Goal: Task Accomplishment & Management: Use online tool/utility

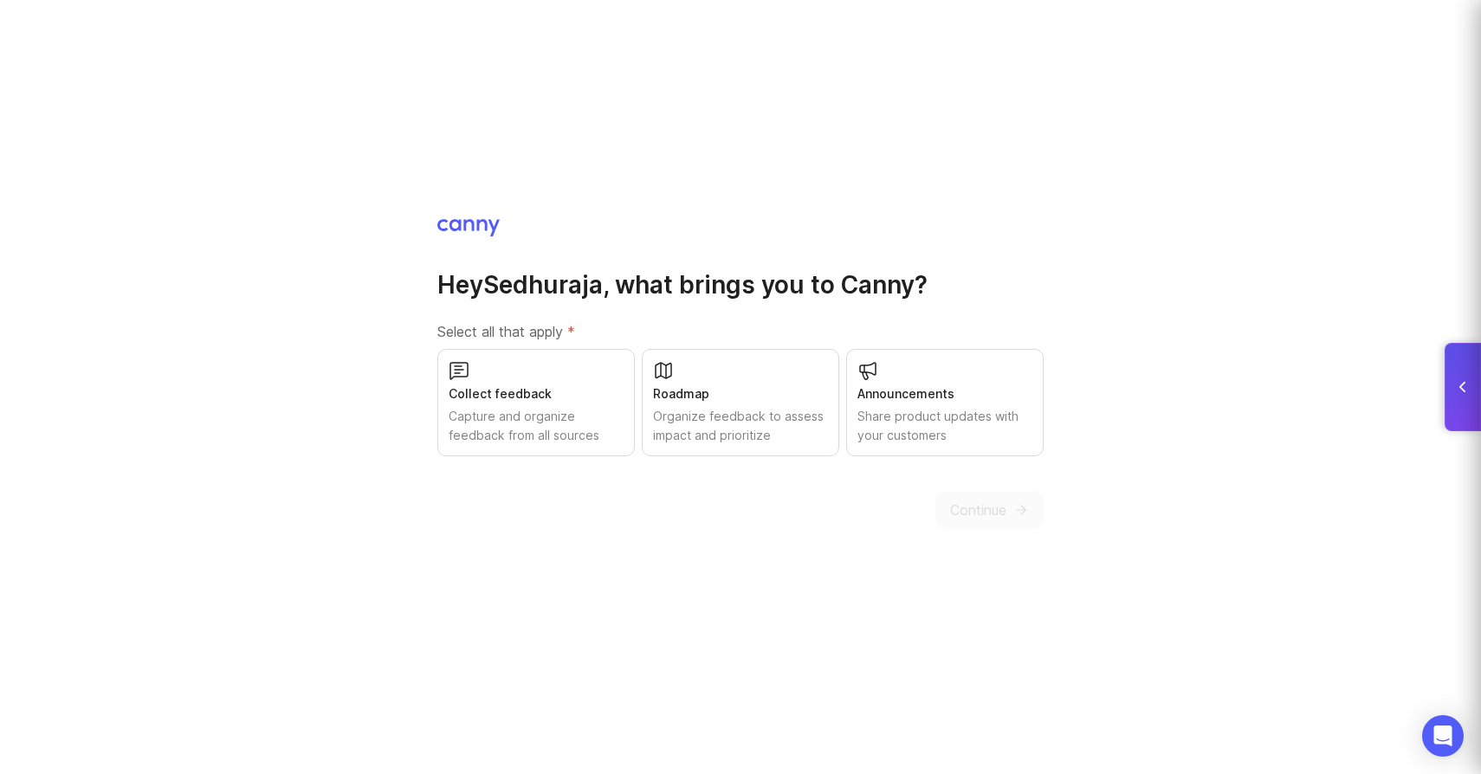
click at [532, 374] on div "Collect feedback Capture and organize feedback from all sources" at bounding box center [535, 402] width 197 height 107
click at [763, 426] on div "Organize feedback to assess impact and prioritize" at bounding box center [740, 426] width 175 height 38
click at [908, 420] on div "Share product updates with your customers" at bounding box center [945, 426] width 175 height 38
click at [945, 508] on button "Continue" at bounding box center [989, 510] width 108 height 38
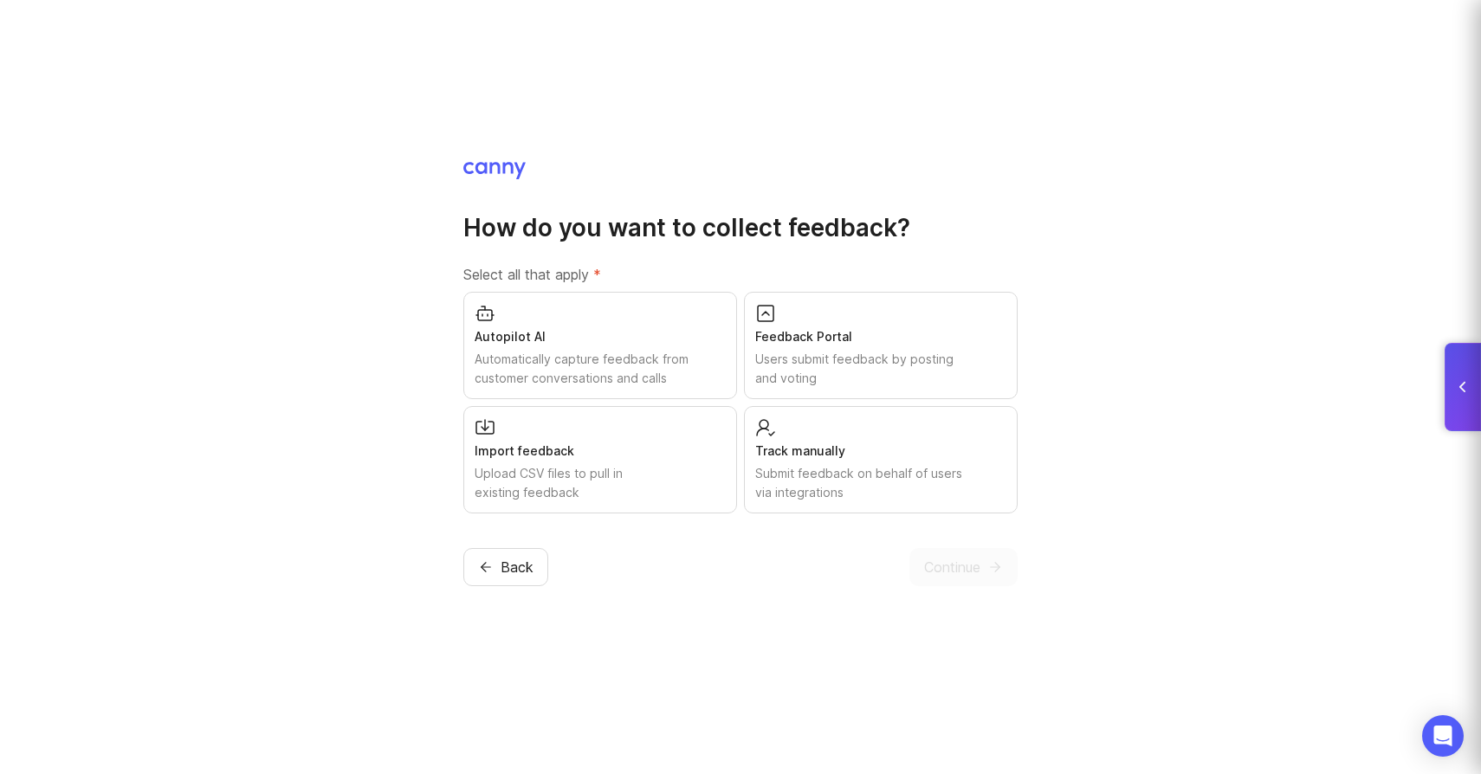
click at [704, 333] on div "Autopilot AI" at bounding box center [600, 336] width 251 height 19
click at [846, 390] on div "Feedback Portal Users submit feedback by posting and voting" at bounding box center [881, 345] width 274 height 107
click at [831, 496] on div "Submit feedback on behalf of users via integrations" at bounding box center [880, 483] width 251 height 38
click at [900, 464] on div "Submit feedback on behalf of users via integrations" at bounding box center [880, 483] width 251 height 38
click at [955, 560] on span "Continue" at bounding box center [952, 567] width 56 height 21
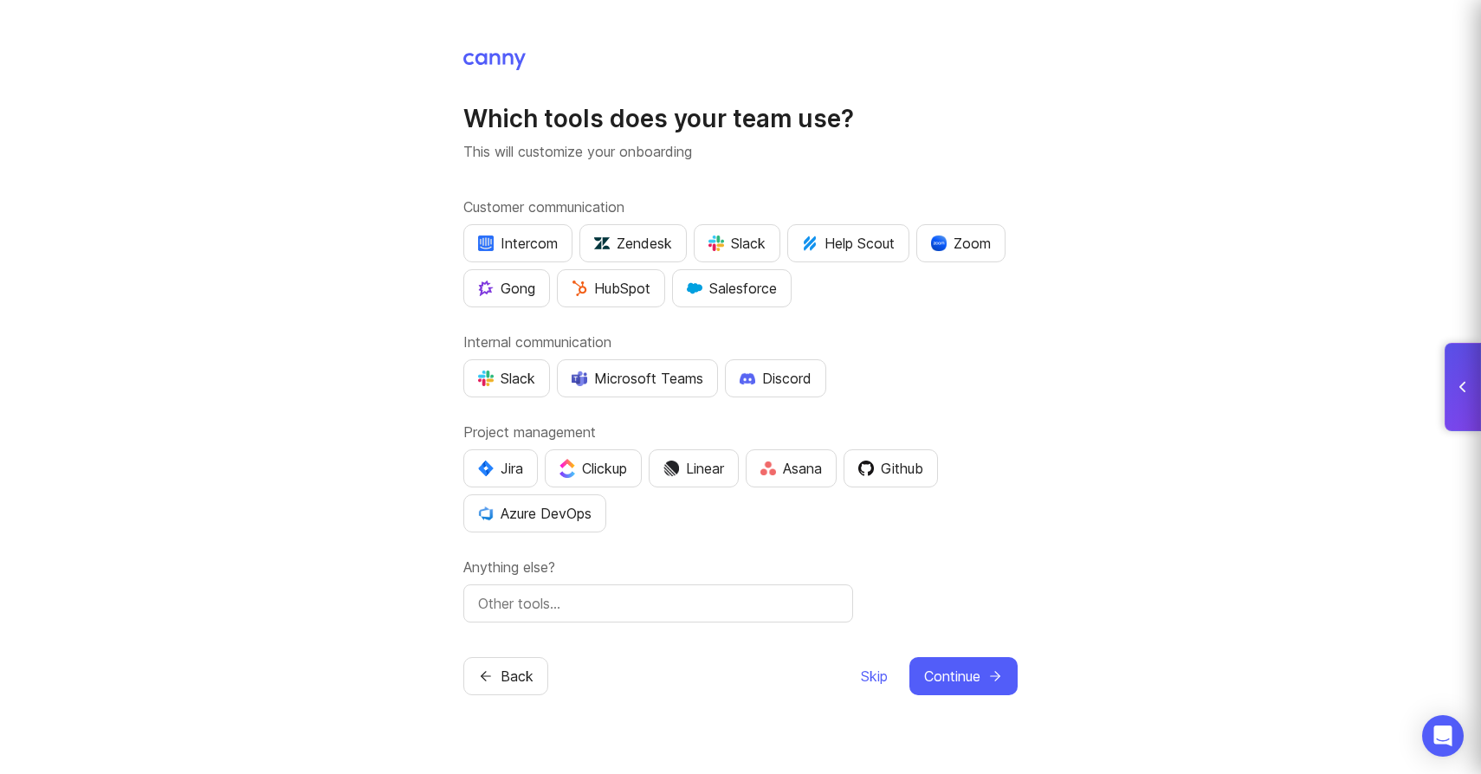
click at [975, 678] on span "Continue" at bounding box center [952, 676] width 56 height 21
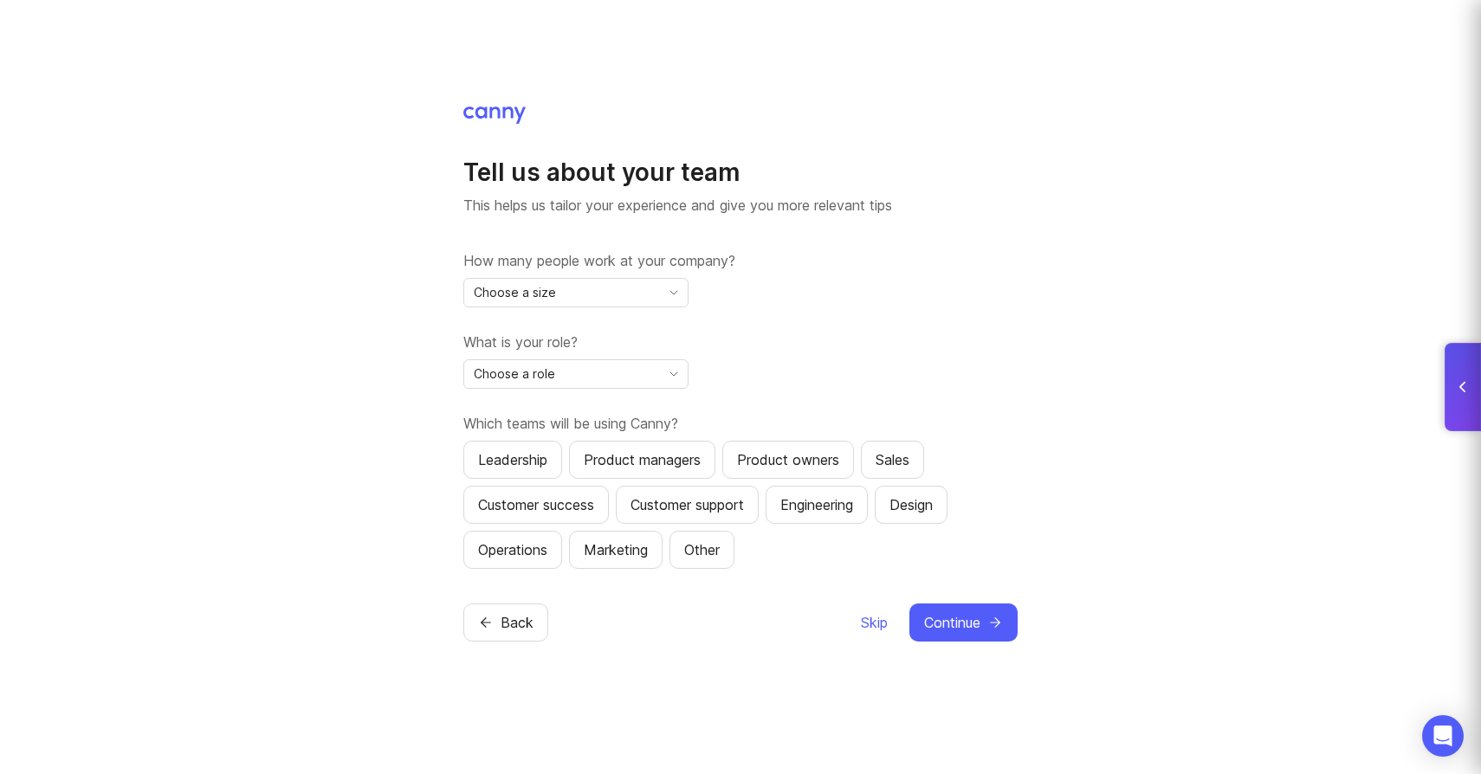
click at [645, 294] on div "Choose a size" at bounding box center [562, 293] width 196 height 28
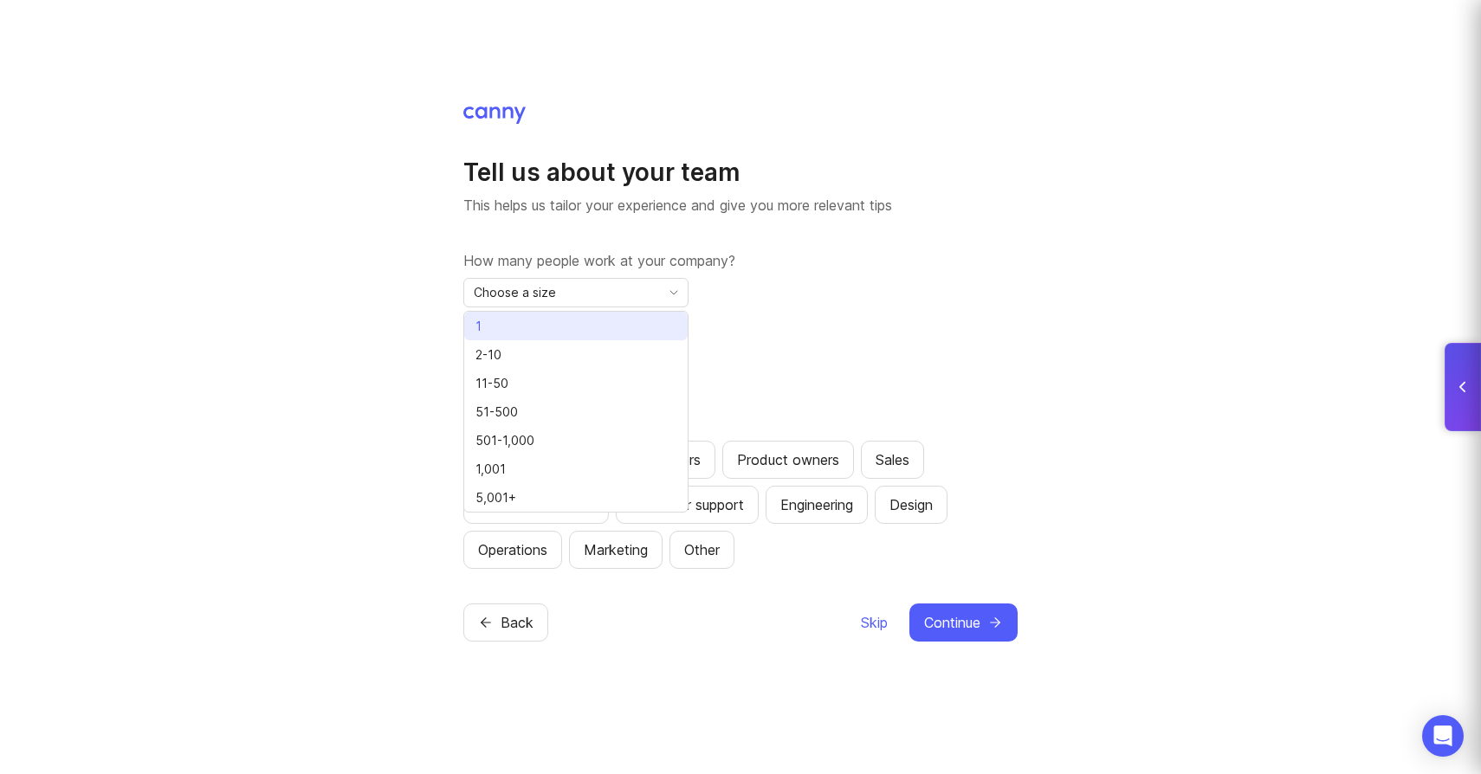
click at [626, 320] on li "1" at bounding box center [575, 326] width 223 height 29
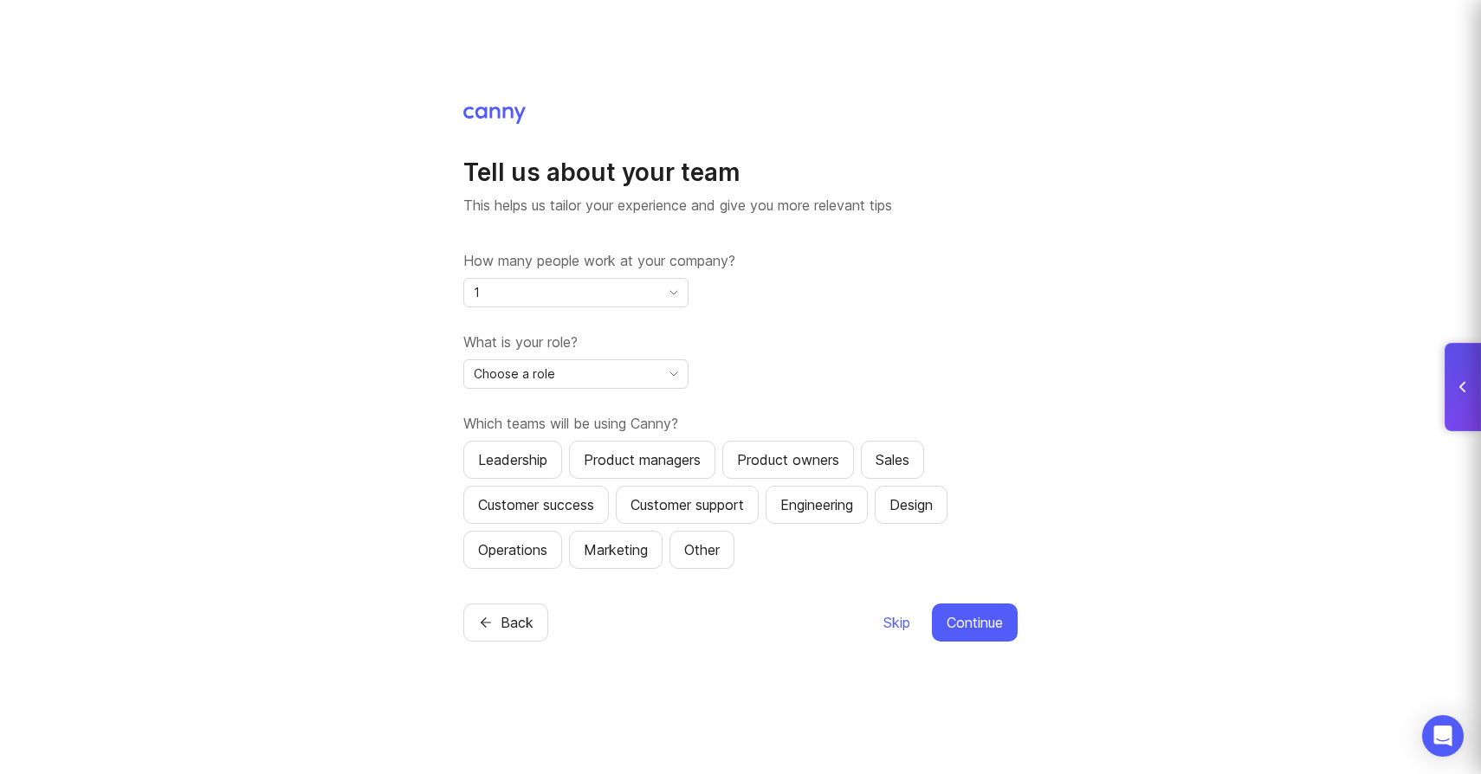
click at [625, 367] on div "Choose a role" at bounding box center [562, 374] width 196 height 28
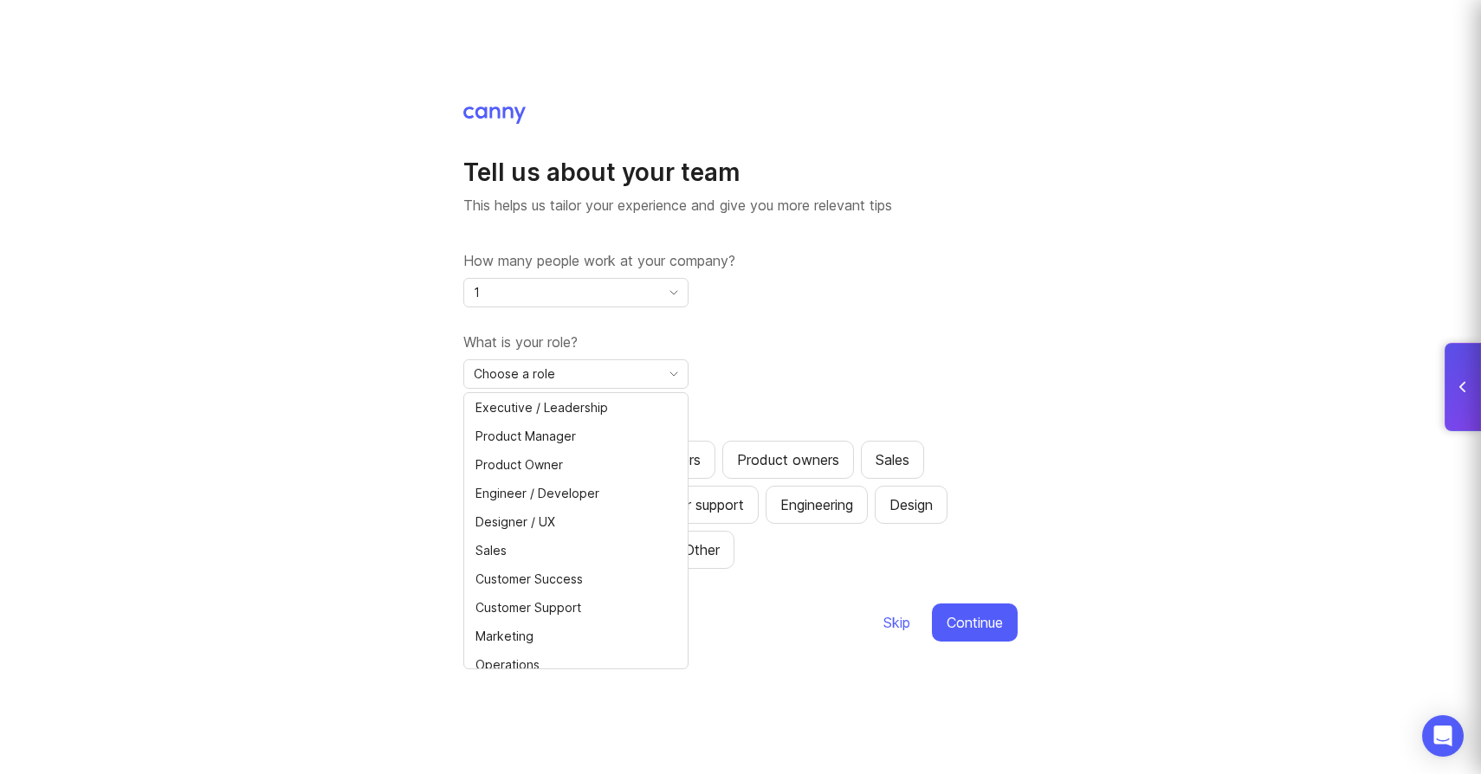
click at [622, 377] on div "Choose a role" at bounding box center [562, 374] width 196 height 28
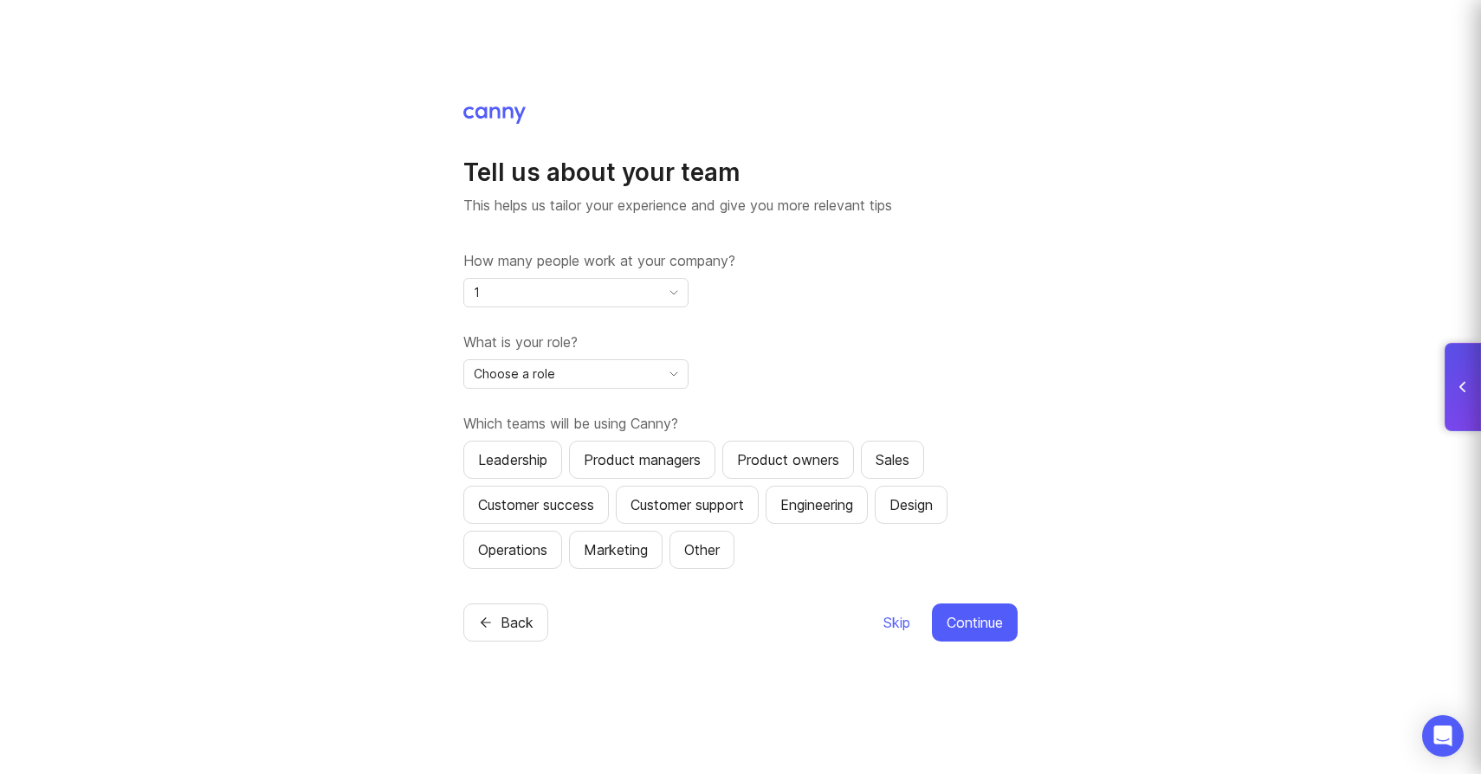
click at [622, 377] on div "Choose a role" at bounding box center [562, 374] width 196 height 28
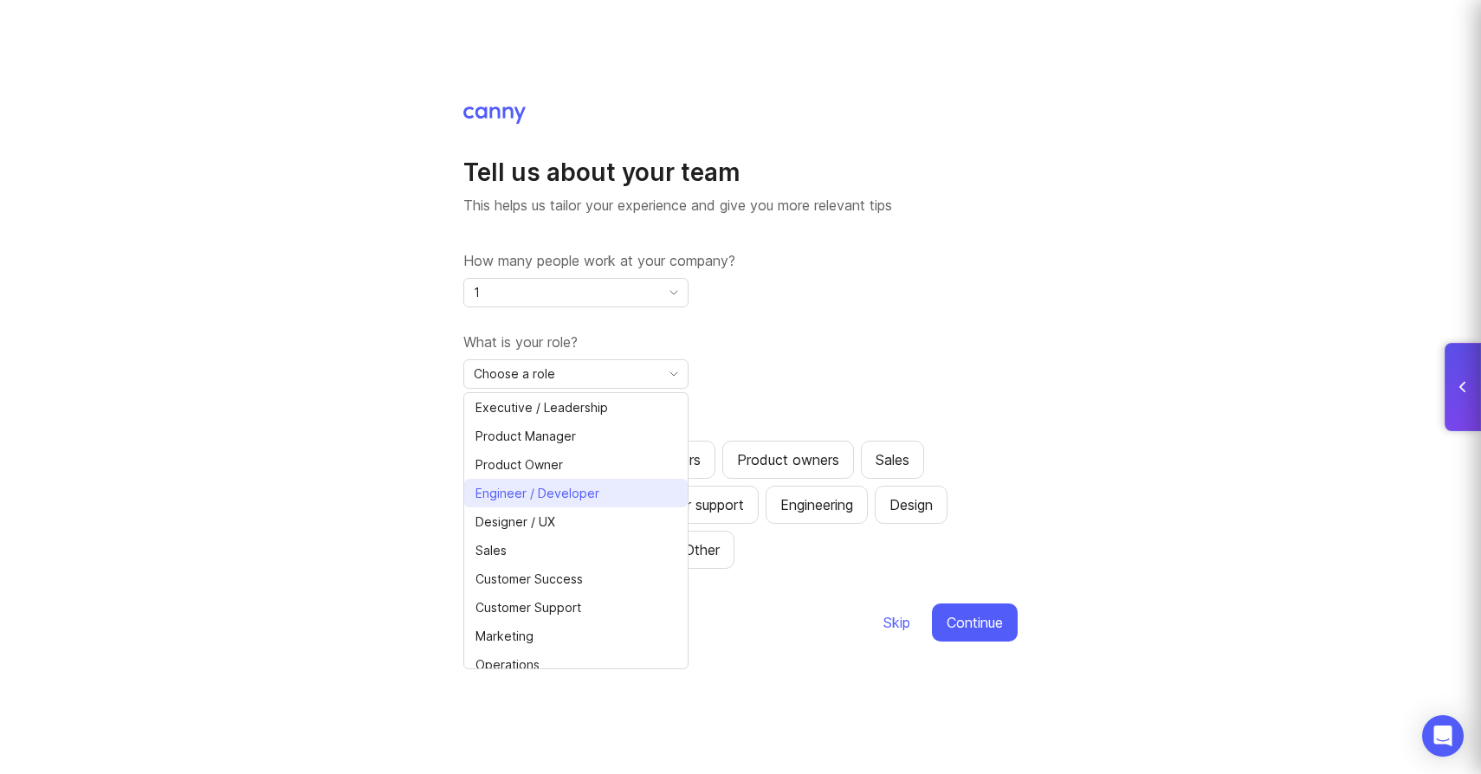
click at [628, 502] on li "Engineer / Developer" at bounding box center [575, 493] width 223 height 29
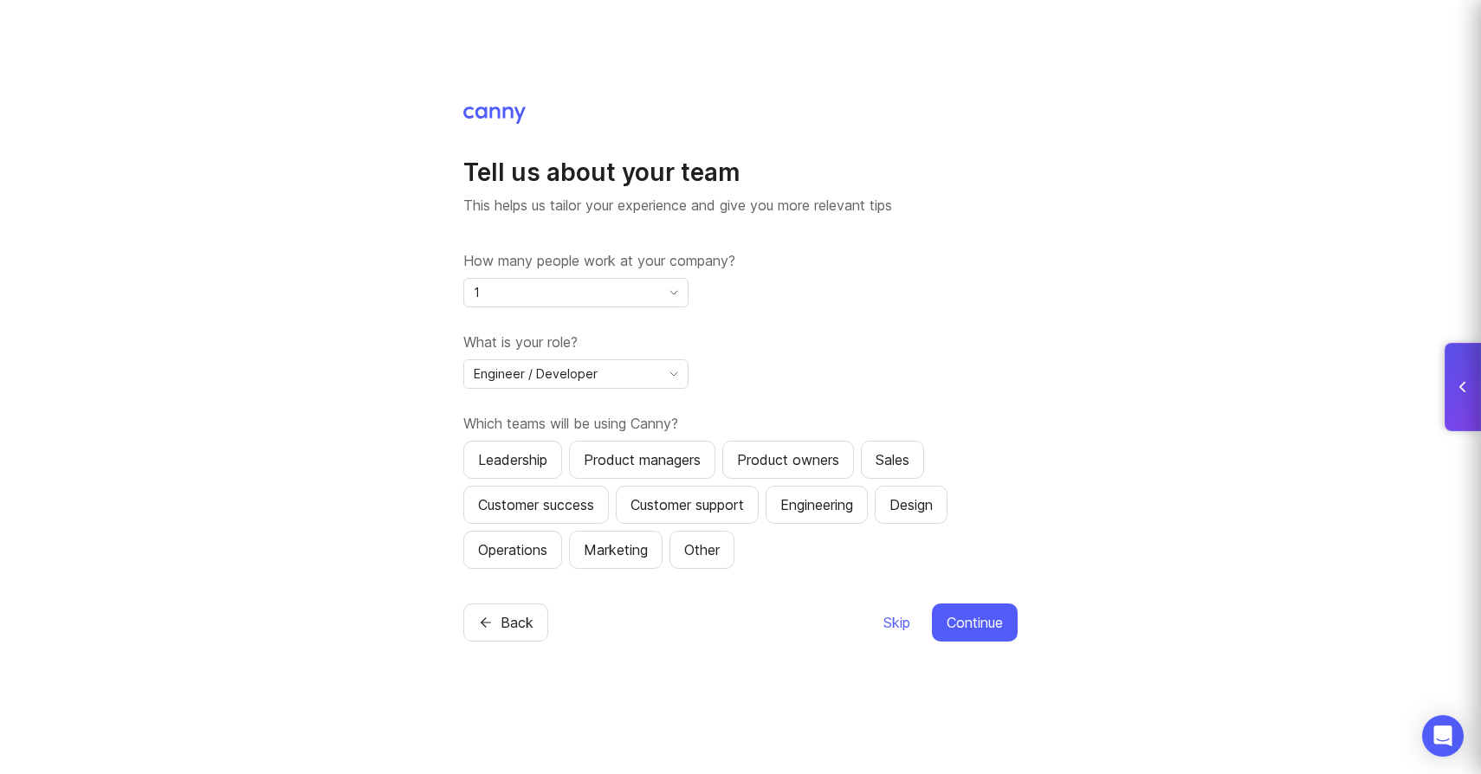
click at [817, 468] on div "Product owners" at bounding box center [788, 460] width 102 height 21
click at [853, 498] on div "Engineering" at bounding box center [816, 505] width 73 height 21
click at [974, 624] on span "Continue" at bounding box center [975, 622] width 56 height 21
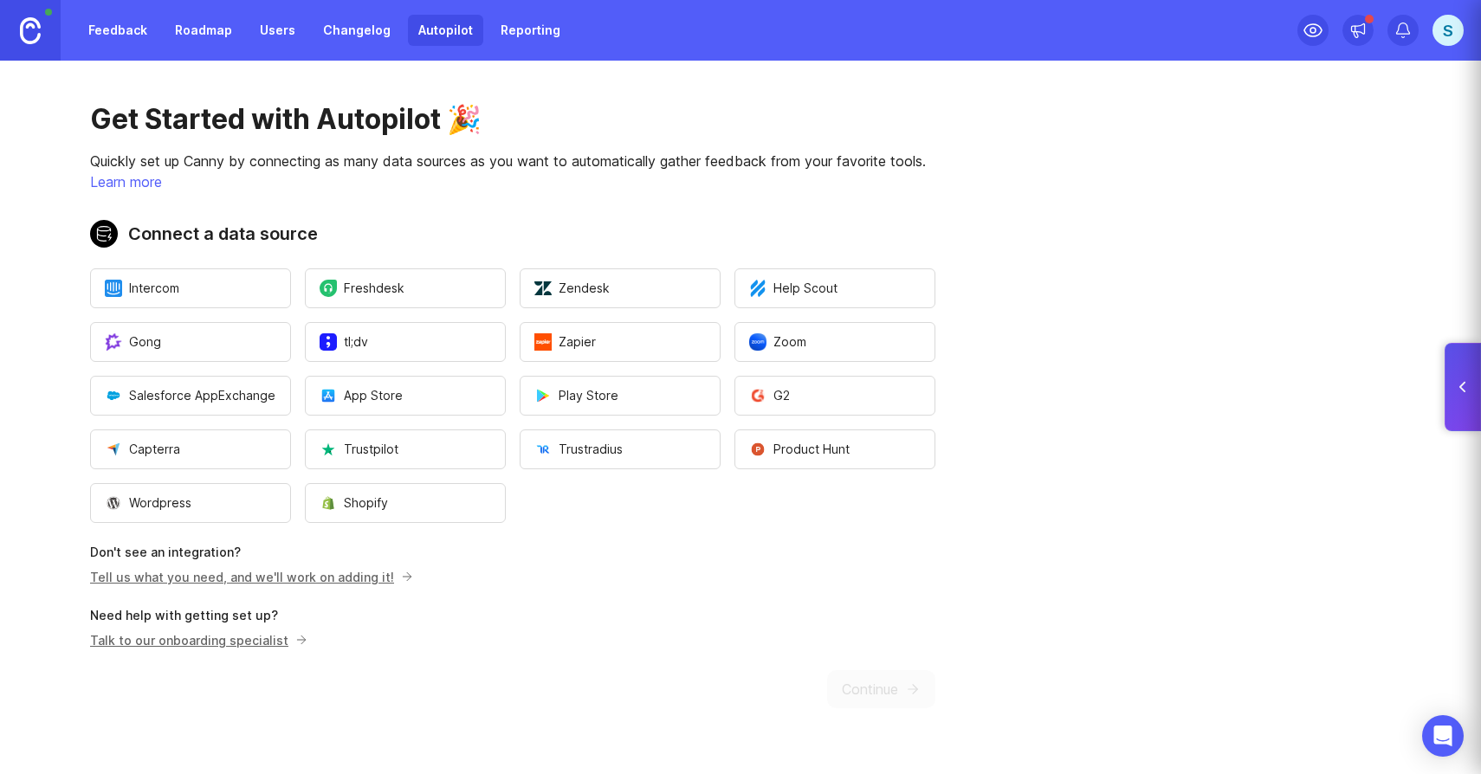
click at [847, 649] on div "Get Started with Autopilot 🎉 Quickly set up Canny by connecting as many data so…" at bounding box center [513, 405] width 1026 height 689
click at [117, 28] on link "Feedback" at bounding box center [118, 30] width 80 height 31
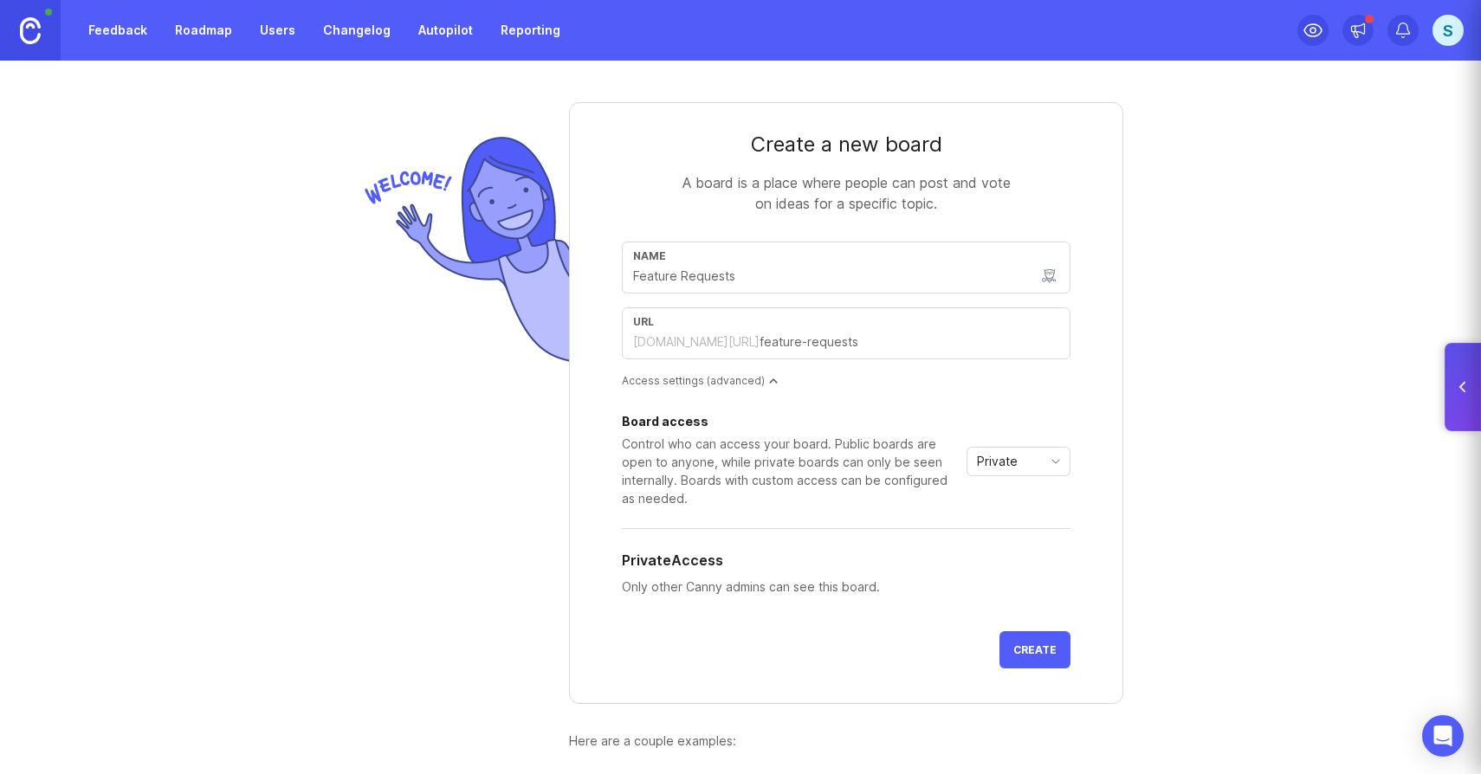
click at [1020, 474] on div "Private" at bounding box center [1005, 462] width 74 height 28
click at [1017, 523] on span "Public" at bounding box center [1000, 524] width 42 height 19
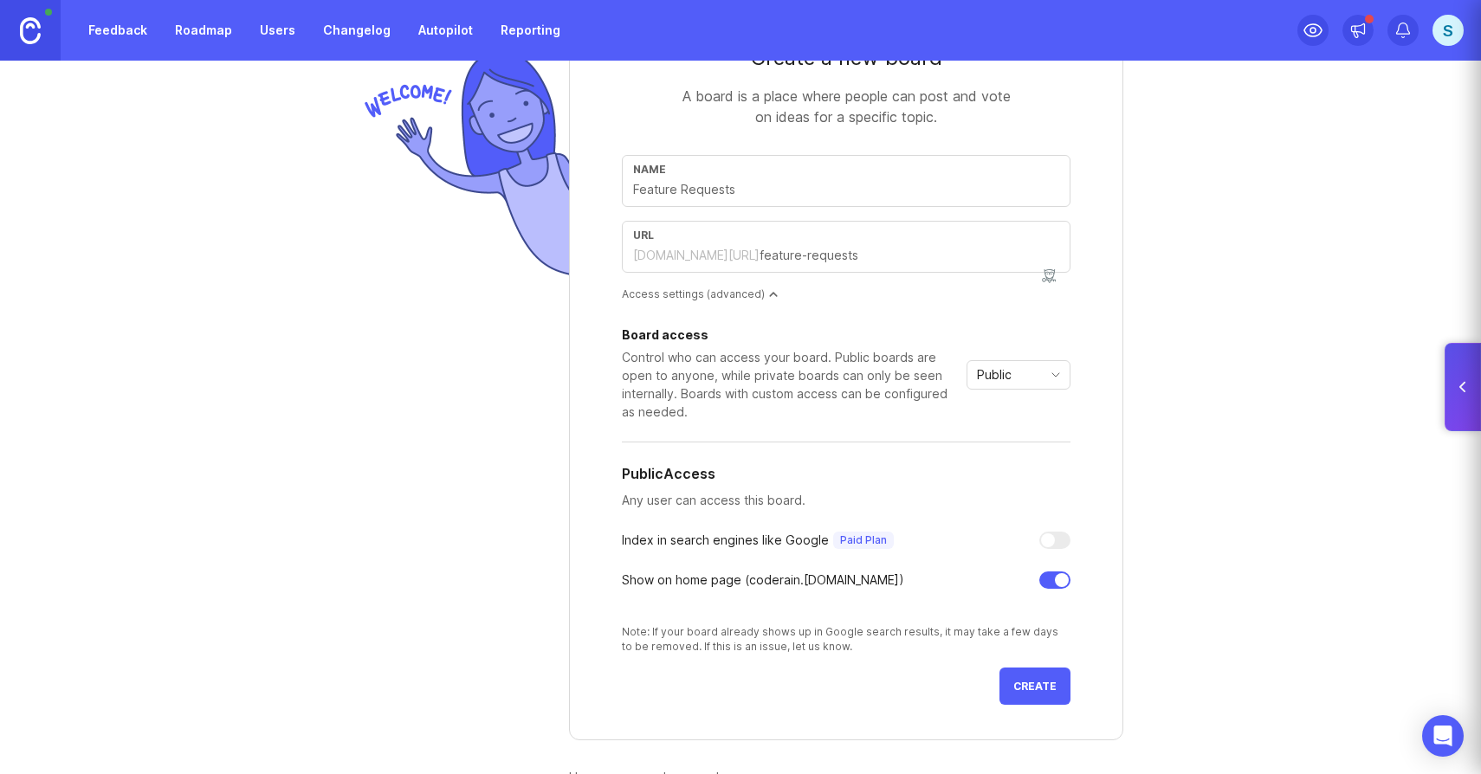
scroll to position [213, 0]
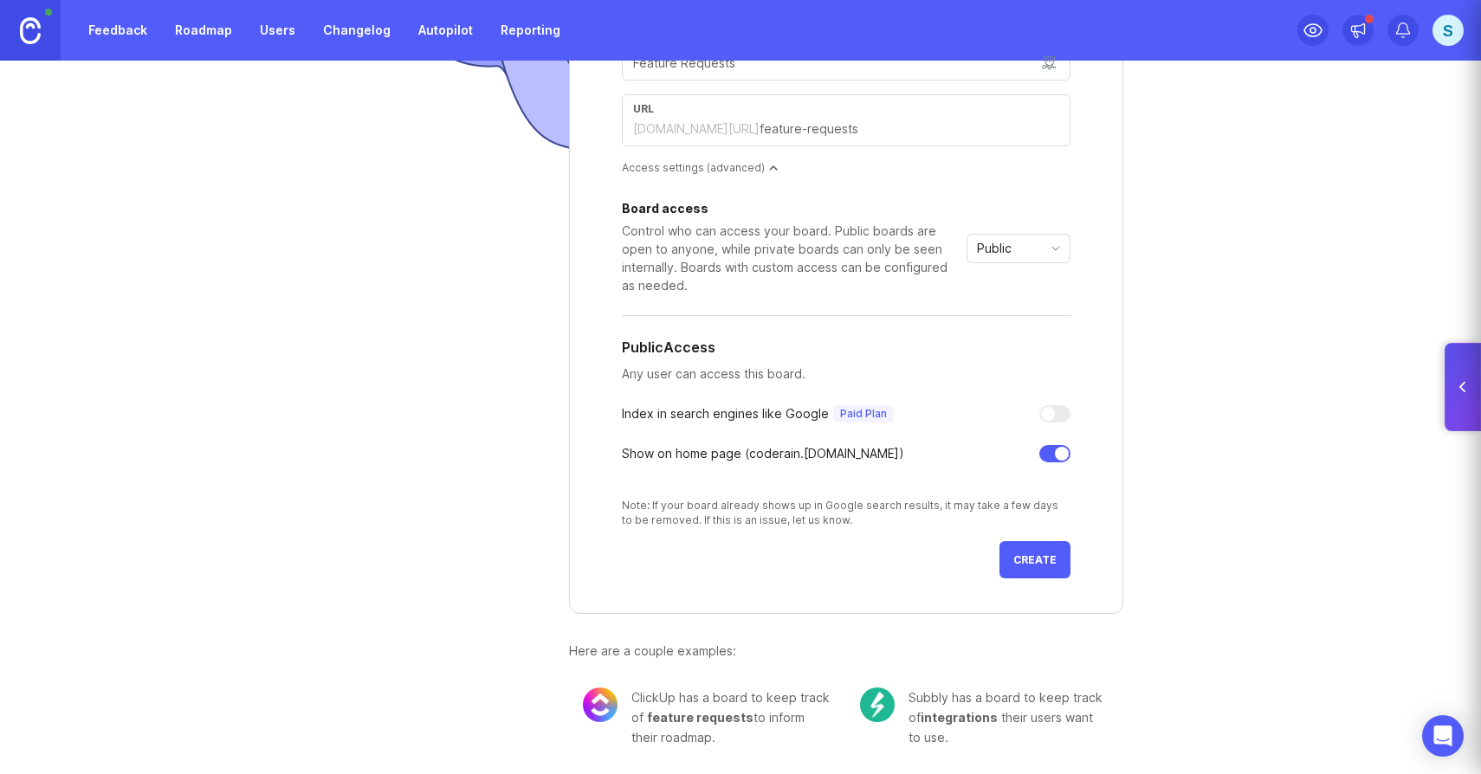
click at [1044, 559] on span "Create" at bounding box center [1034, 559] width 43 height 13
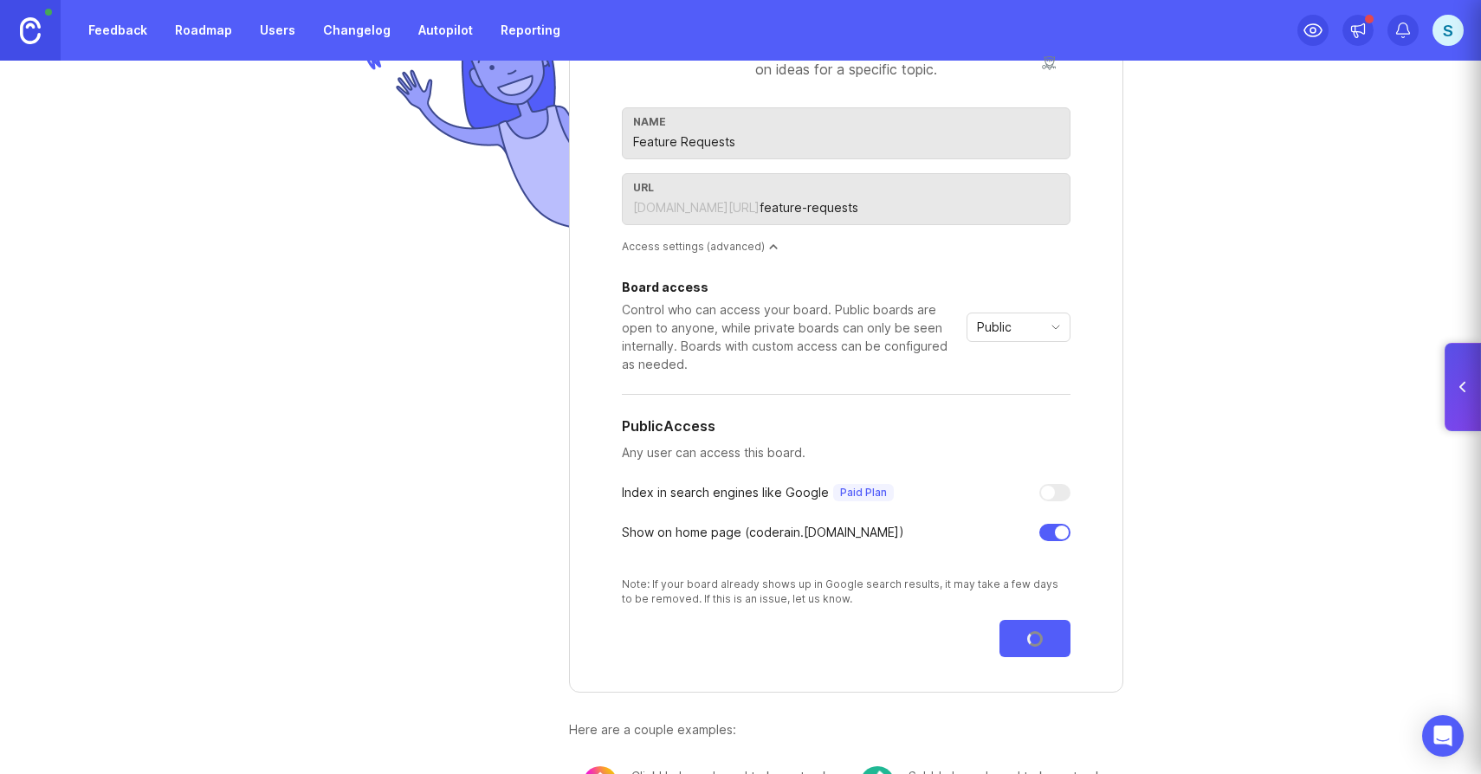
scroll to position [3, 0]
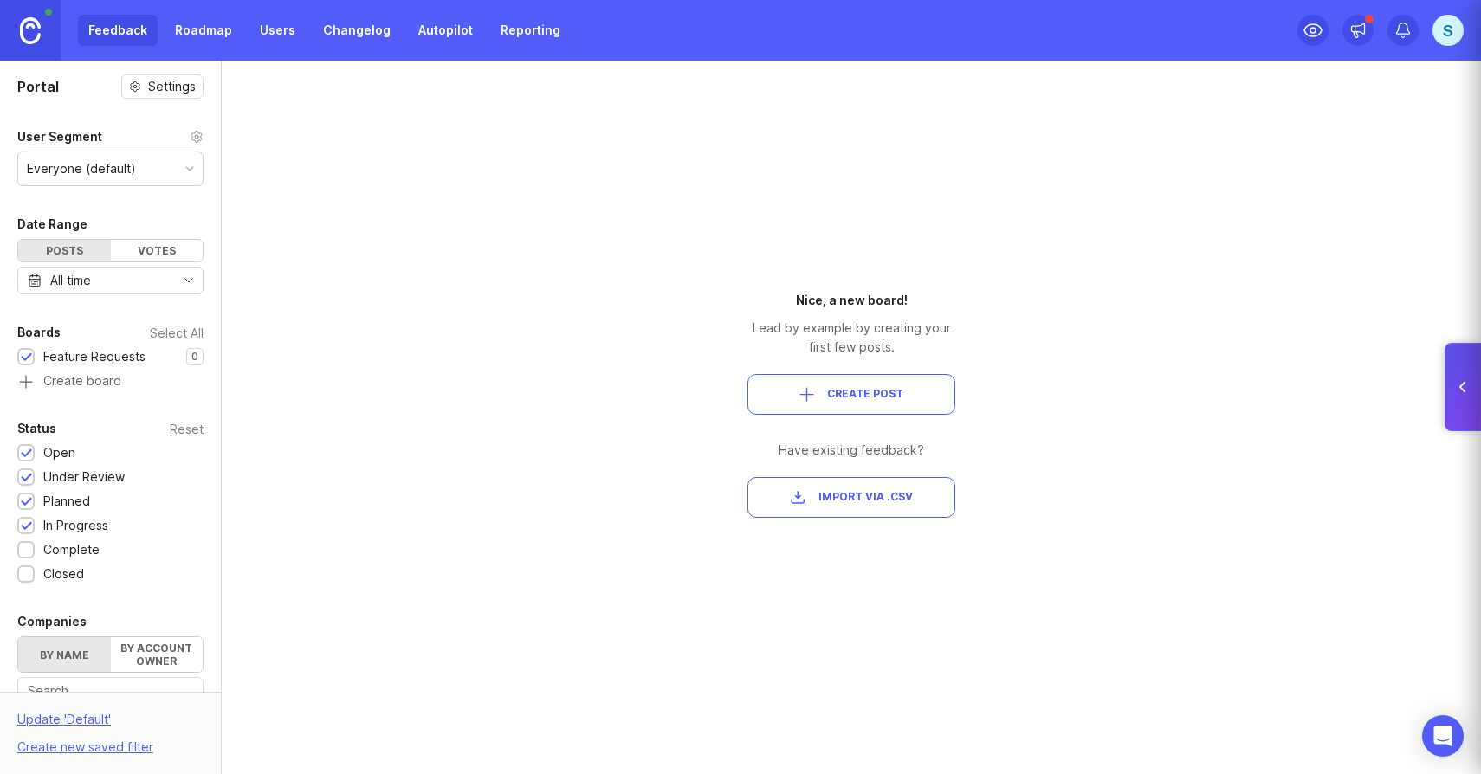
click at [863, 400] on span "Create Post" at bounding box center [865, 394] width 76 height 15
